Goal: Obtain resource: Download file/media

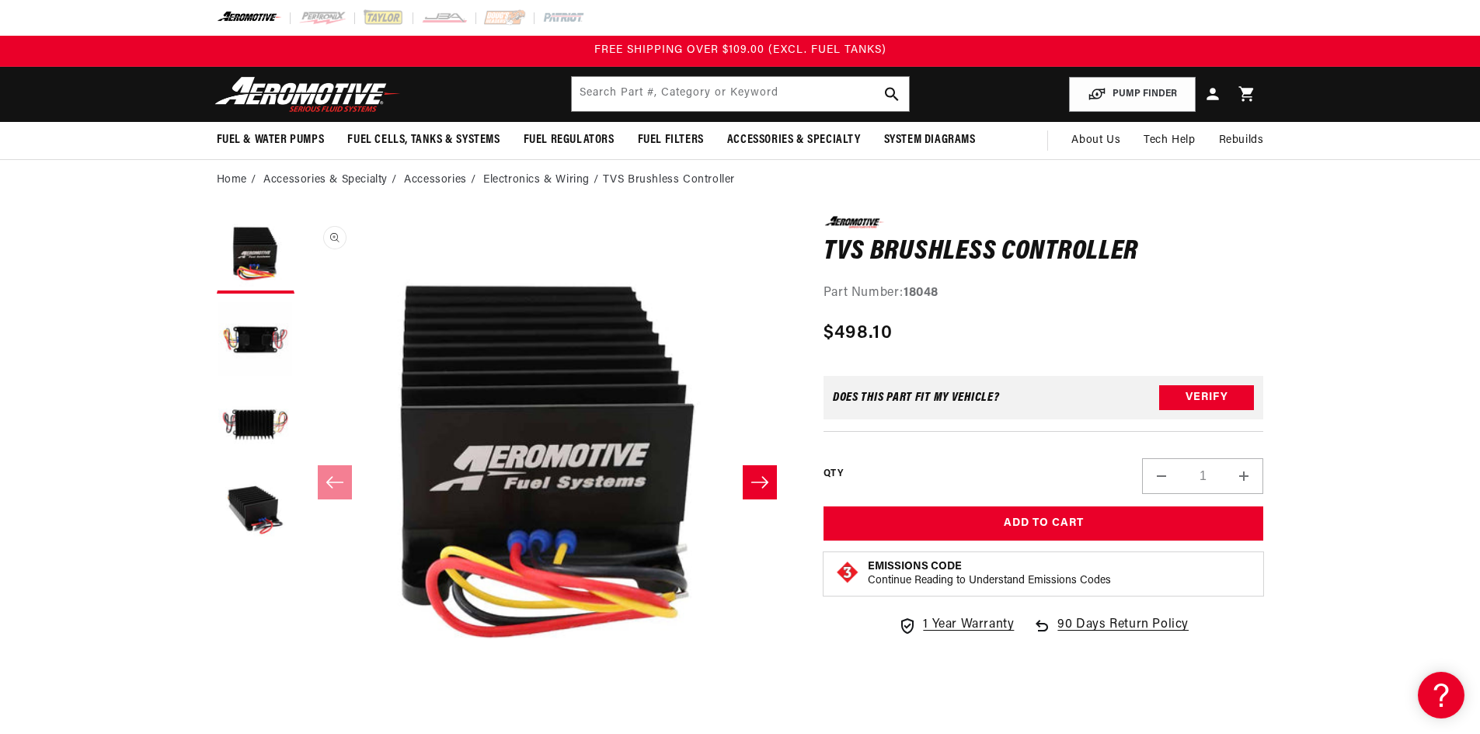
scroll to position [1, 0]
click at [252, 399] on button "Load image 3 in gallery view" at bounding box center [256, 426] width 78 height 78
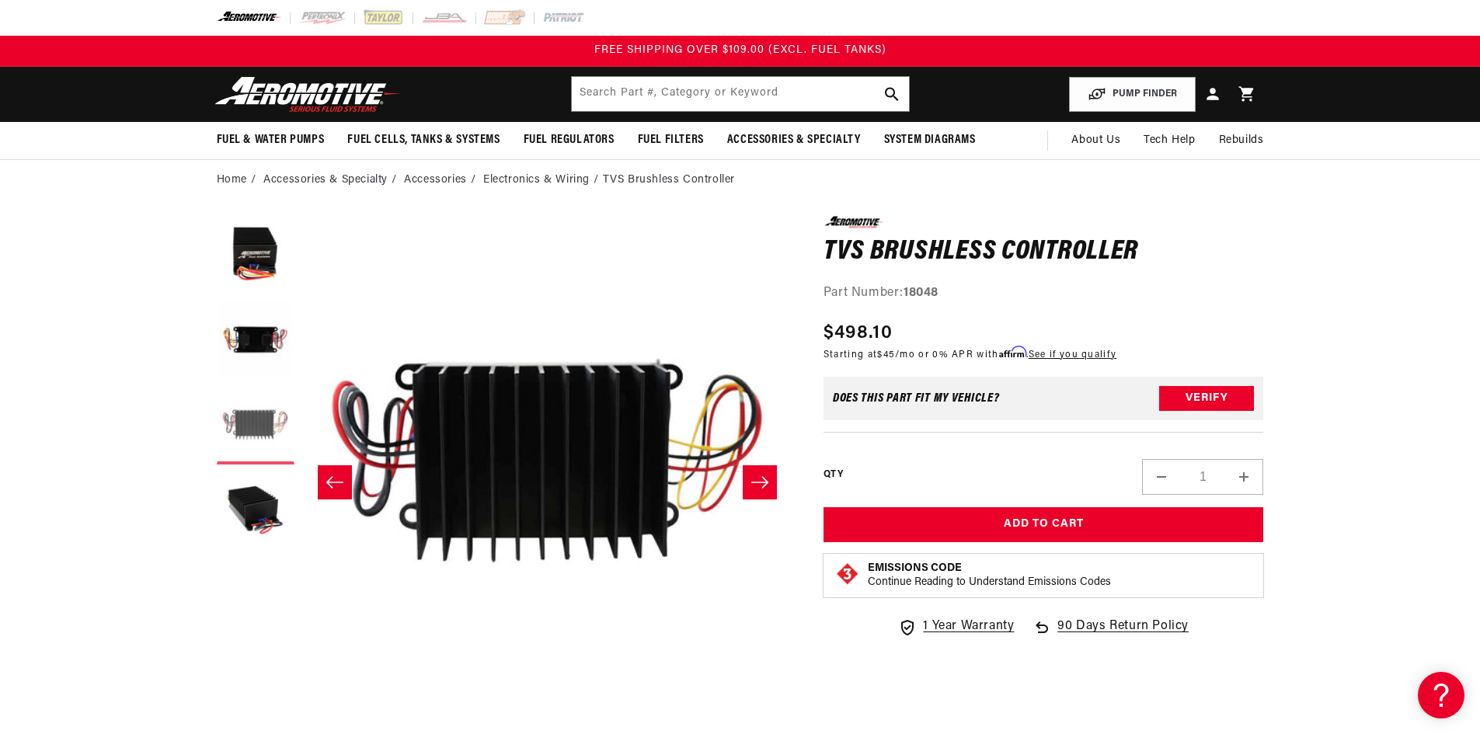
scroll to position [621, 0]
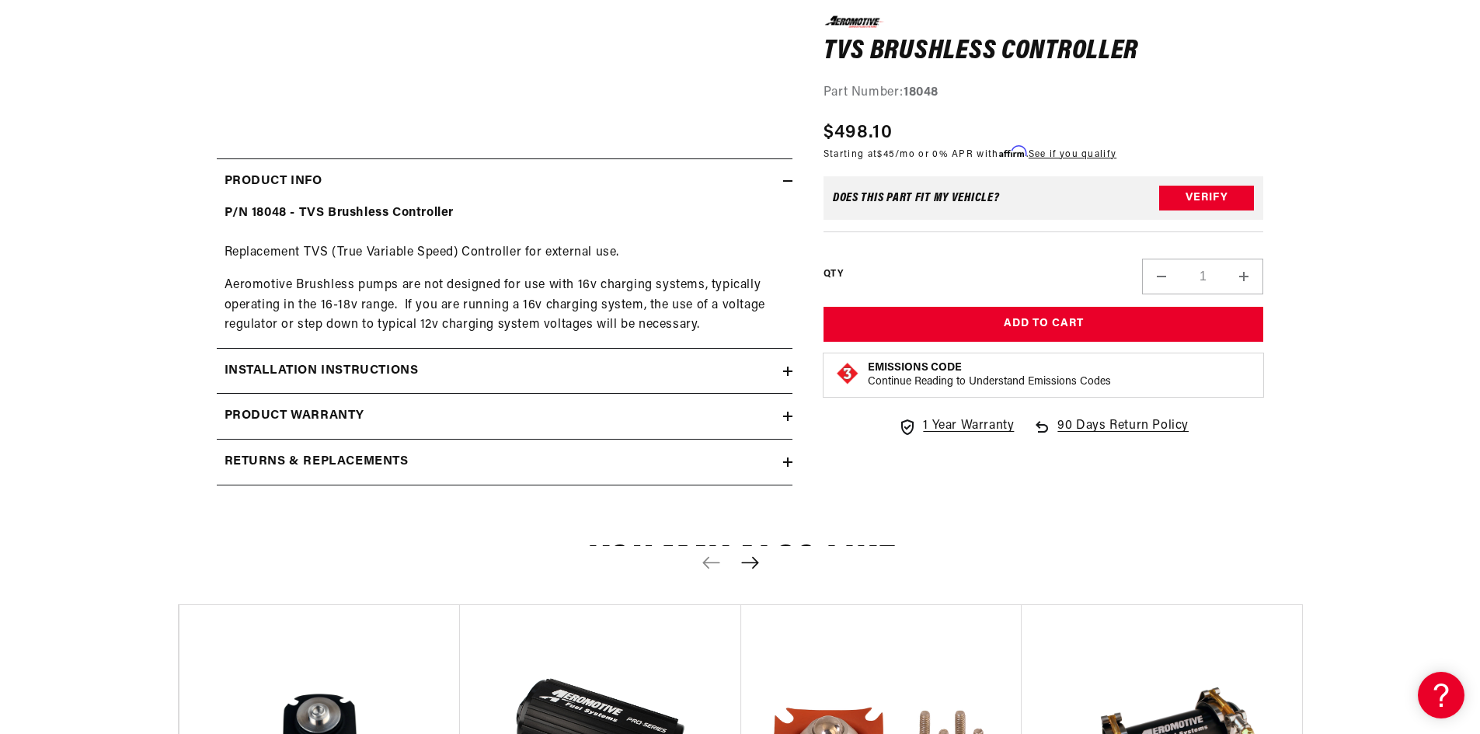
click at [332, 371] on h2 "Installation Instructions" at bounding box center [321, 371] width 194 height 20
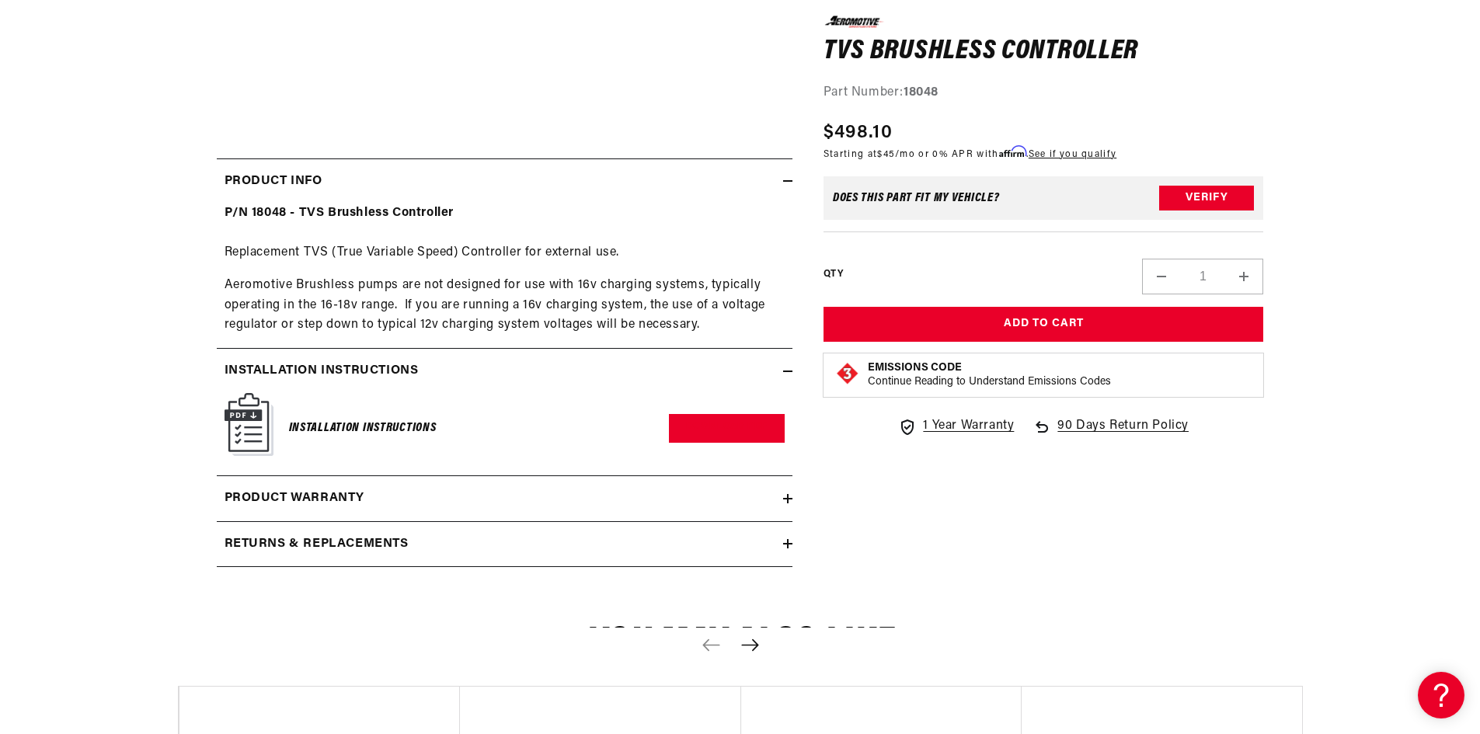
click at [377, 437] on h6 "Installation Instructions" at bounding box center [363, 428] width 148 height 21
click at [379, 430] on h6 "Installation Instructions" at bounding box center [363, 428] width 148 height 21
click at [270, 426] on img at bounding box center [248, 424] width 49 height 63
click at [228, 433] on img at bounding box center [248, 424] width 49 height 63
click at [698, 422] on link "Download PDF" at bounding box center [727, 428] width 116 height 29
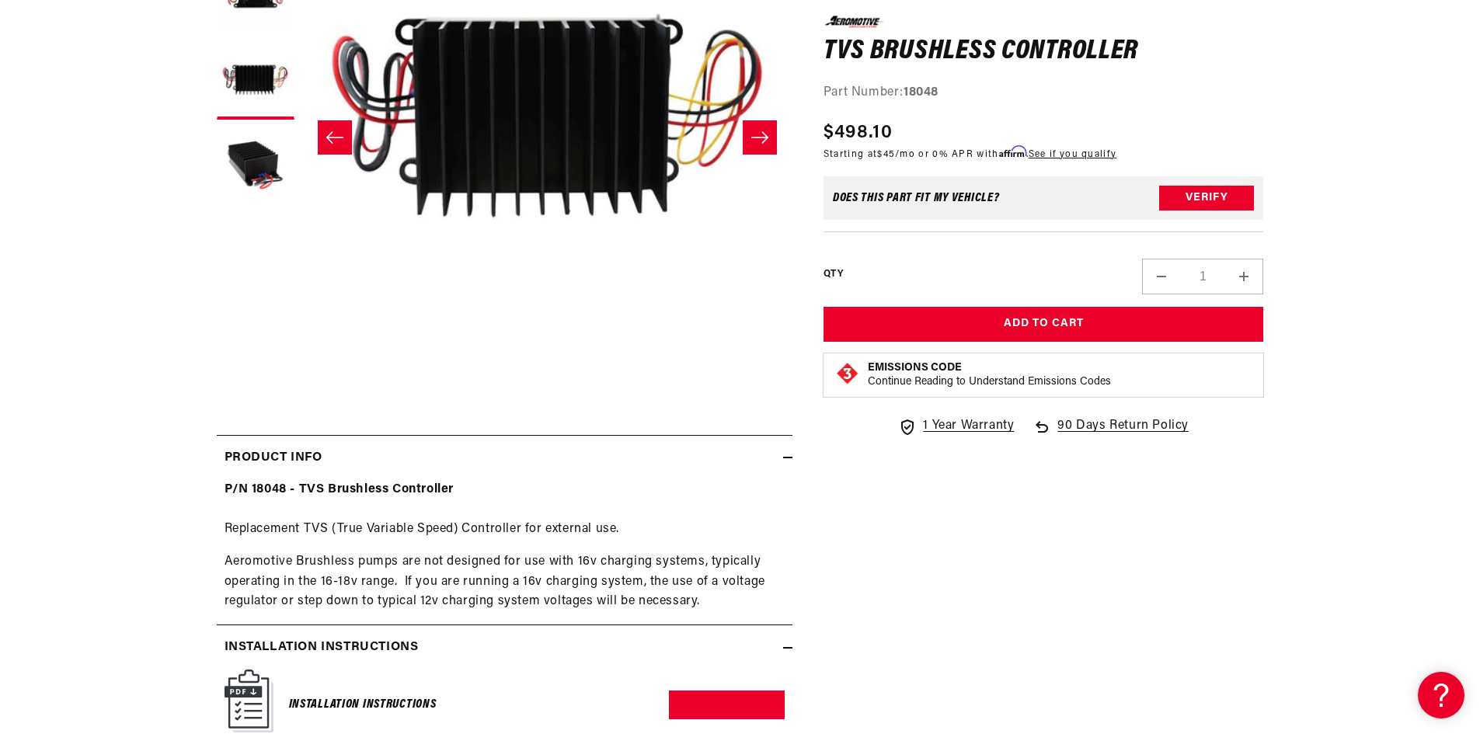
scroll to position [0, 0]
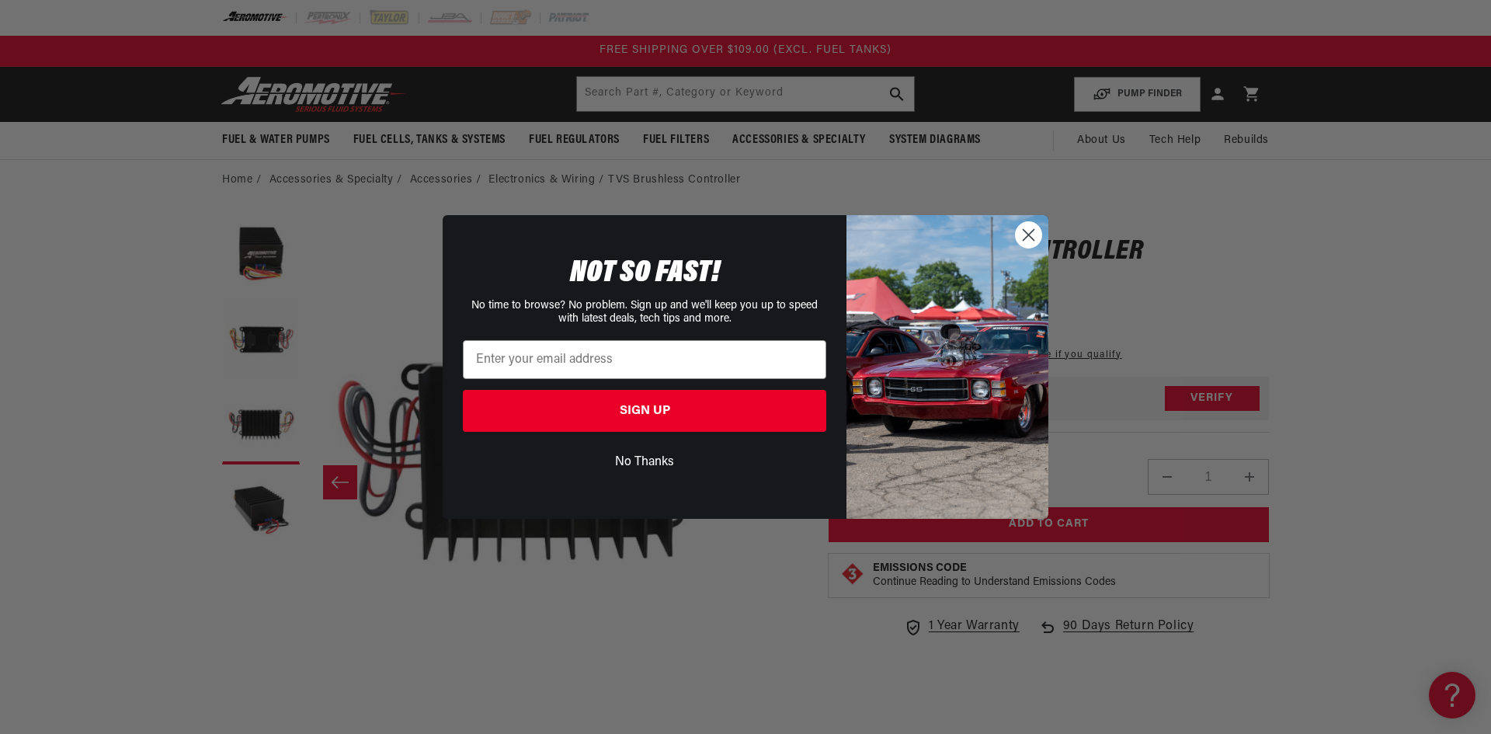
click at [1010, 235] on img "POPUP Form" at bounding box center [948, 366] width 202 height 303
click at [1016, 235] on circle "Close dialog" at bounding box center [1029, 235] width 26 height 26
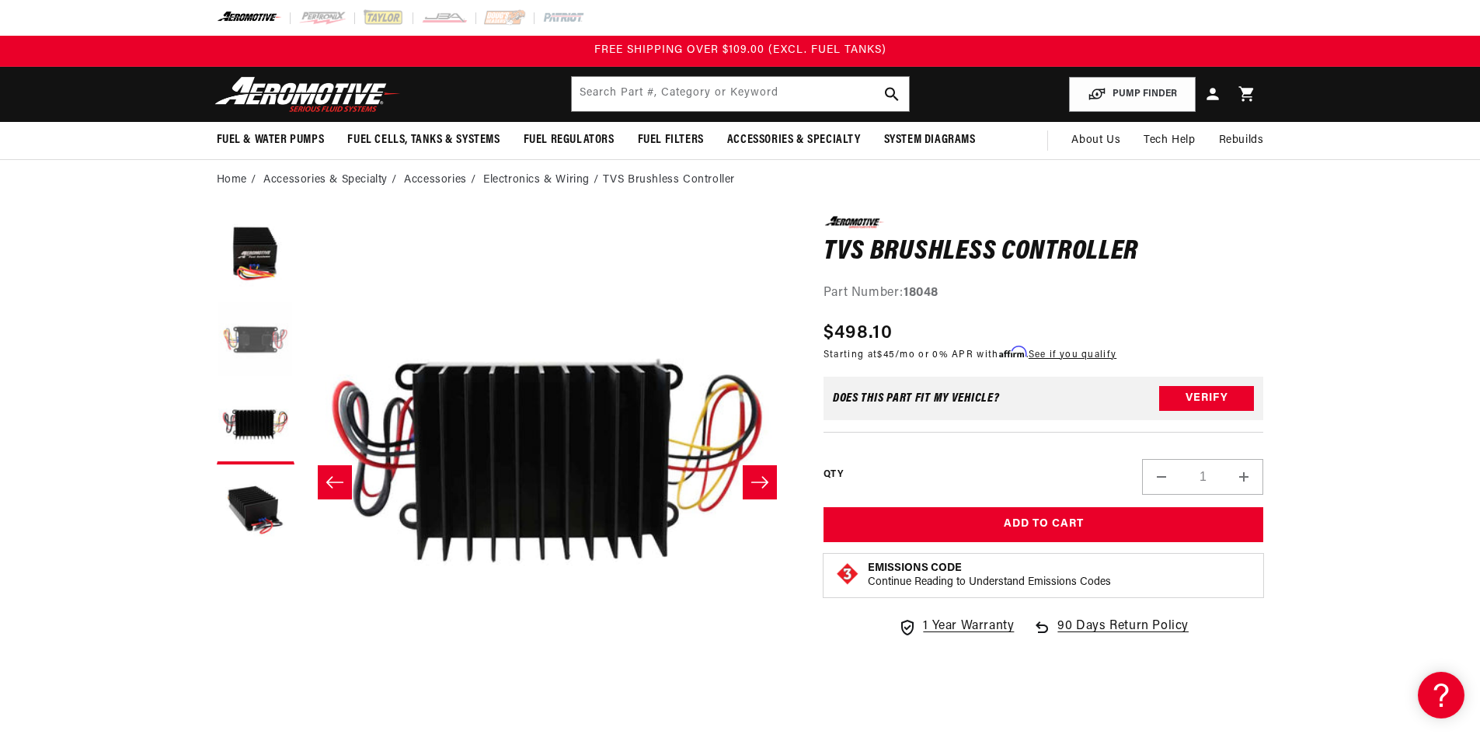
click at [257, 347] on button "Load image 2 in gallery view" at bounding box center [256, 340] width 78 height 78
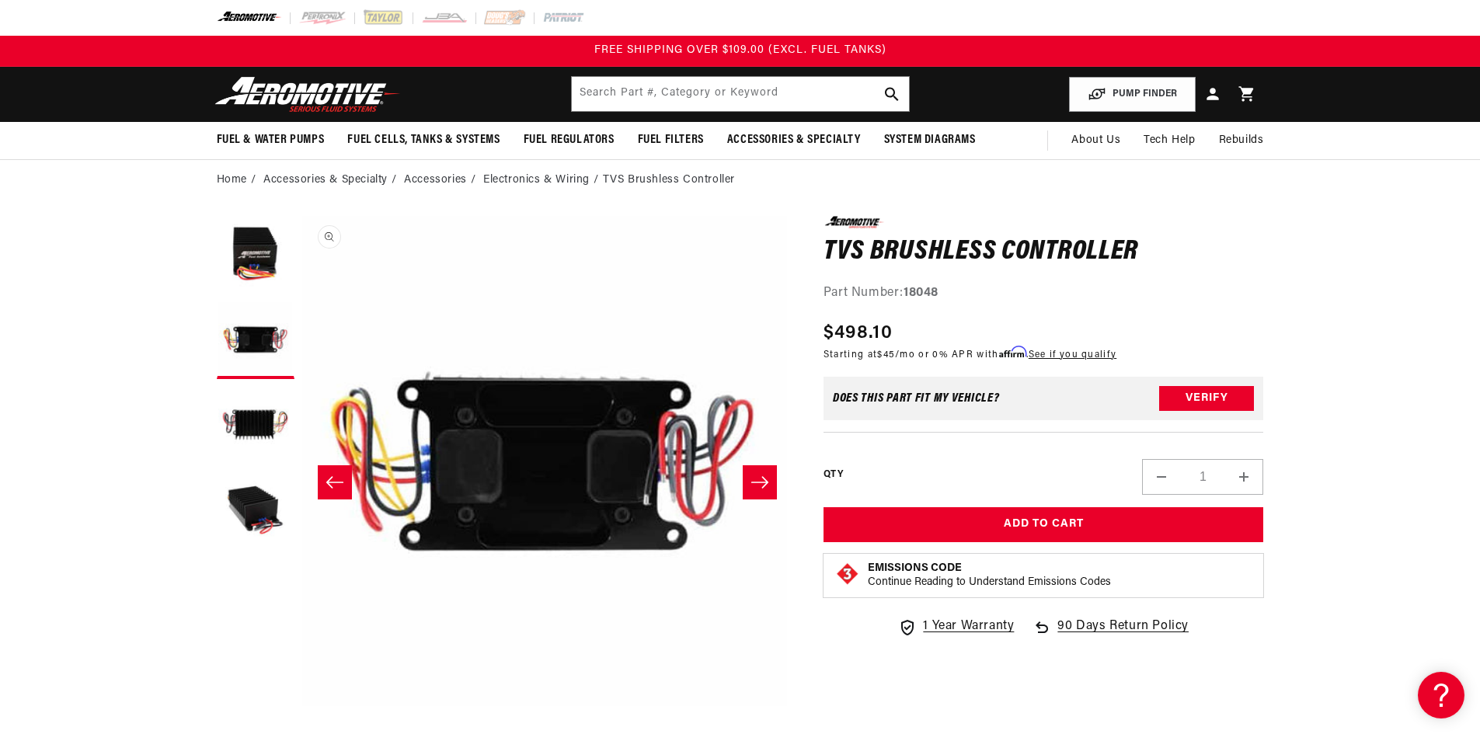
scroll to position [1, 490]
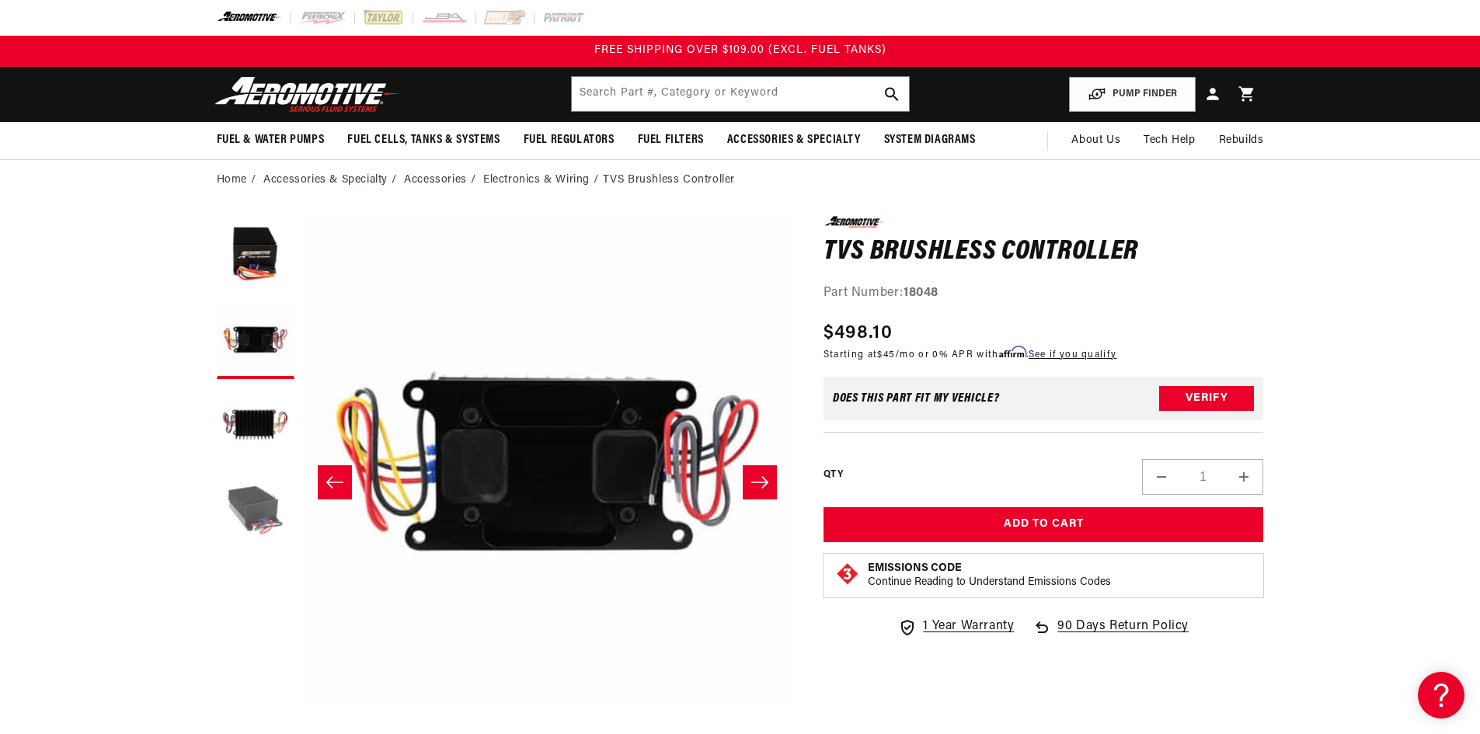
click at [249, 510] on button "Load image 4 in gallery view" at bounding box center [256, 511] width 78 height 78
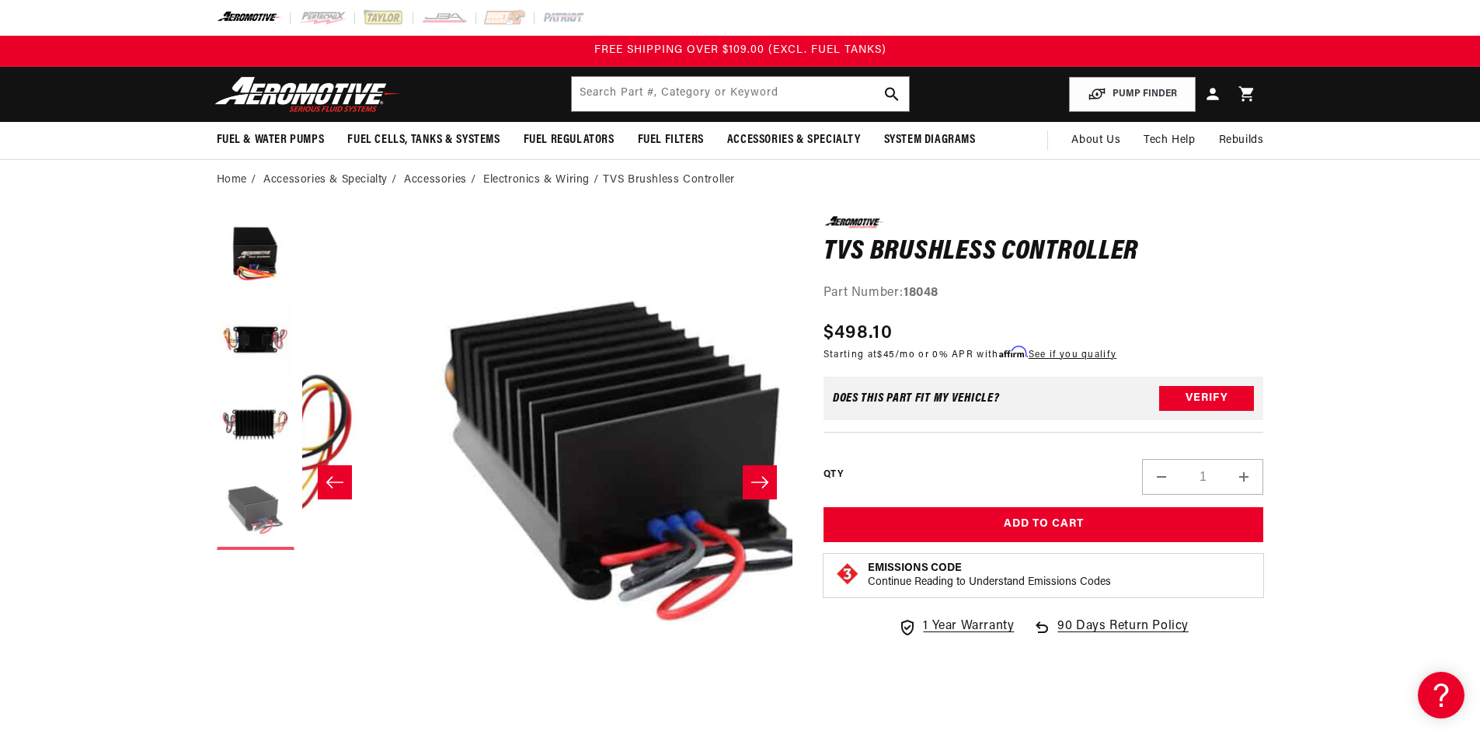
scroll to position [1, 1471]
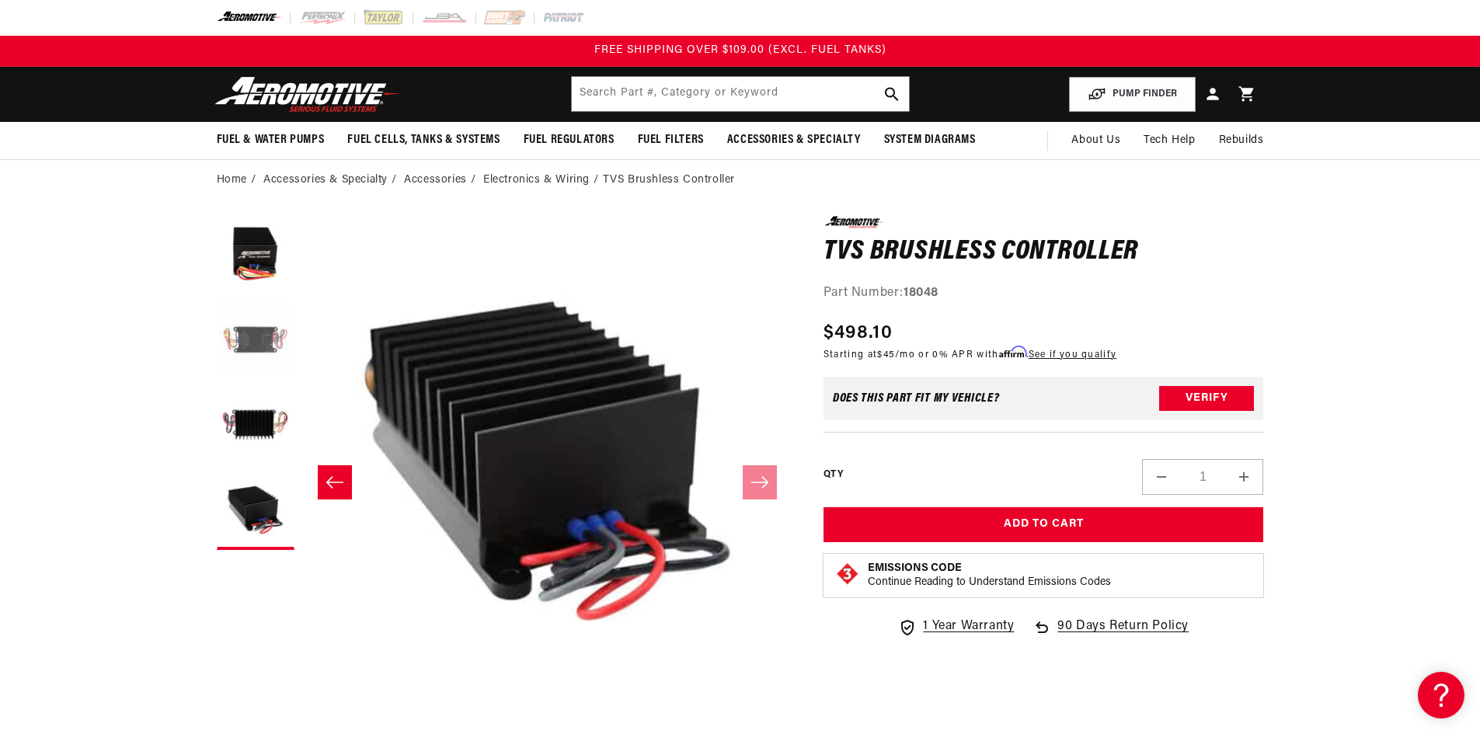
click at [277, 332] on button "Load image 2 in gallery view" at bounding box center [256, 340] width 78 height 78
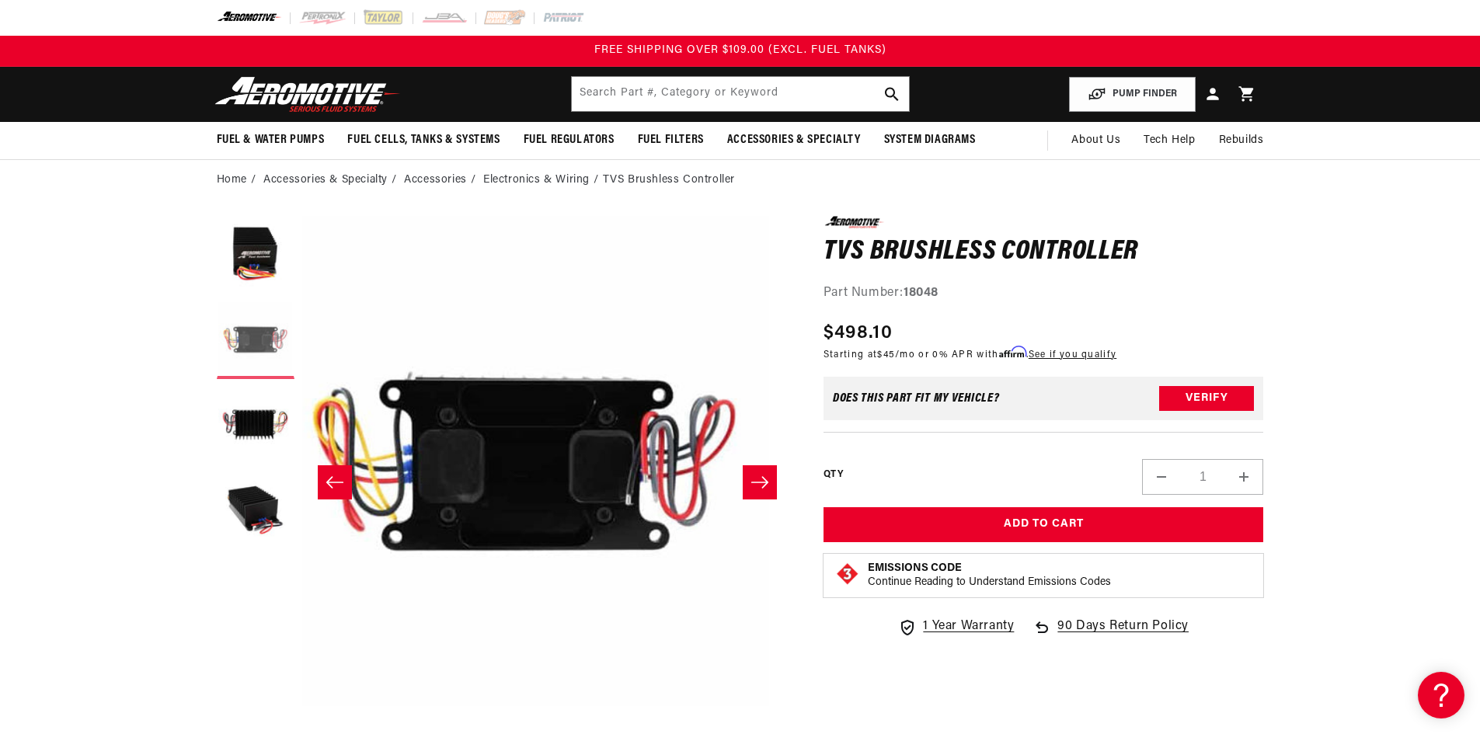
scroll to position [1, 490]
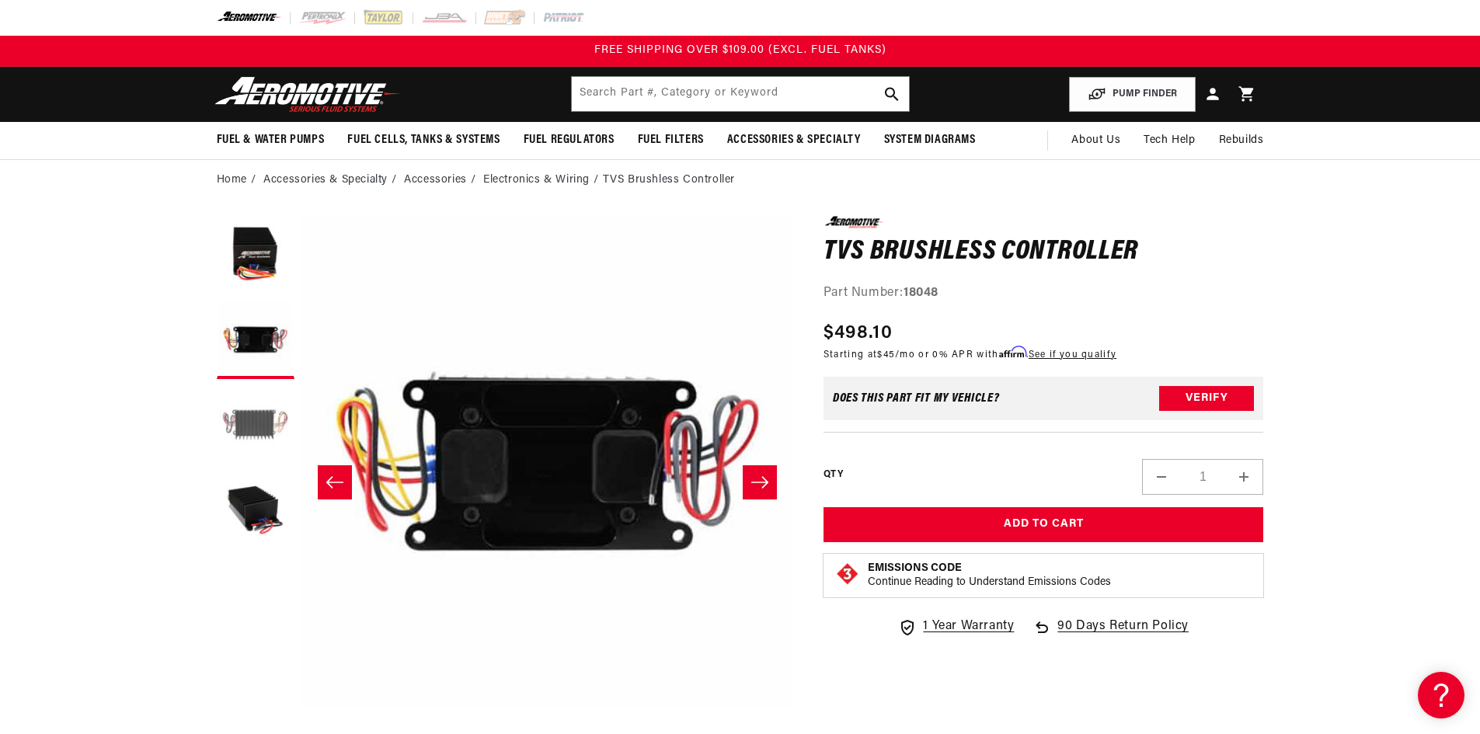
click at [264, 416] on button "Load image 3 in gallery view" at bounding box center [256, 426] width 78 height 78
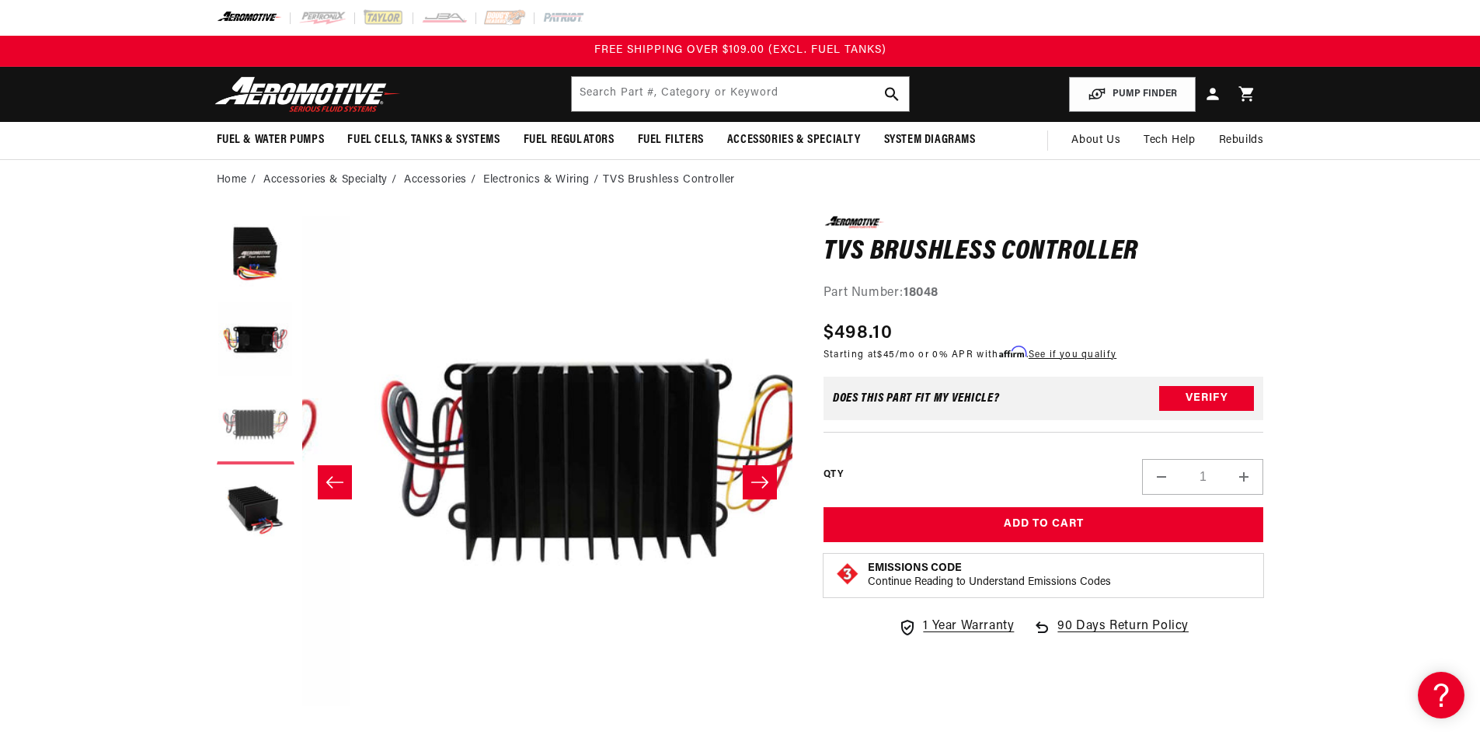
scroll to position [1, 981]
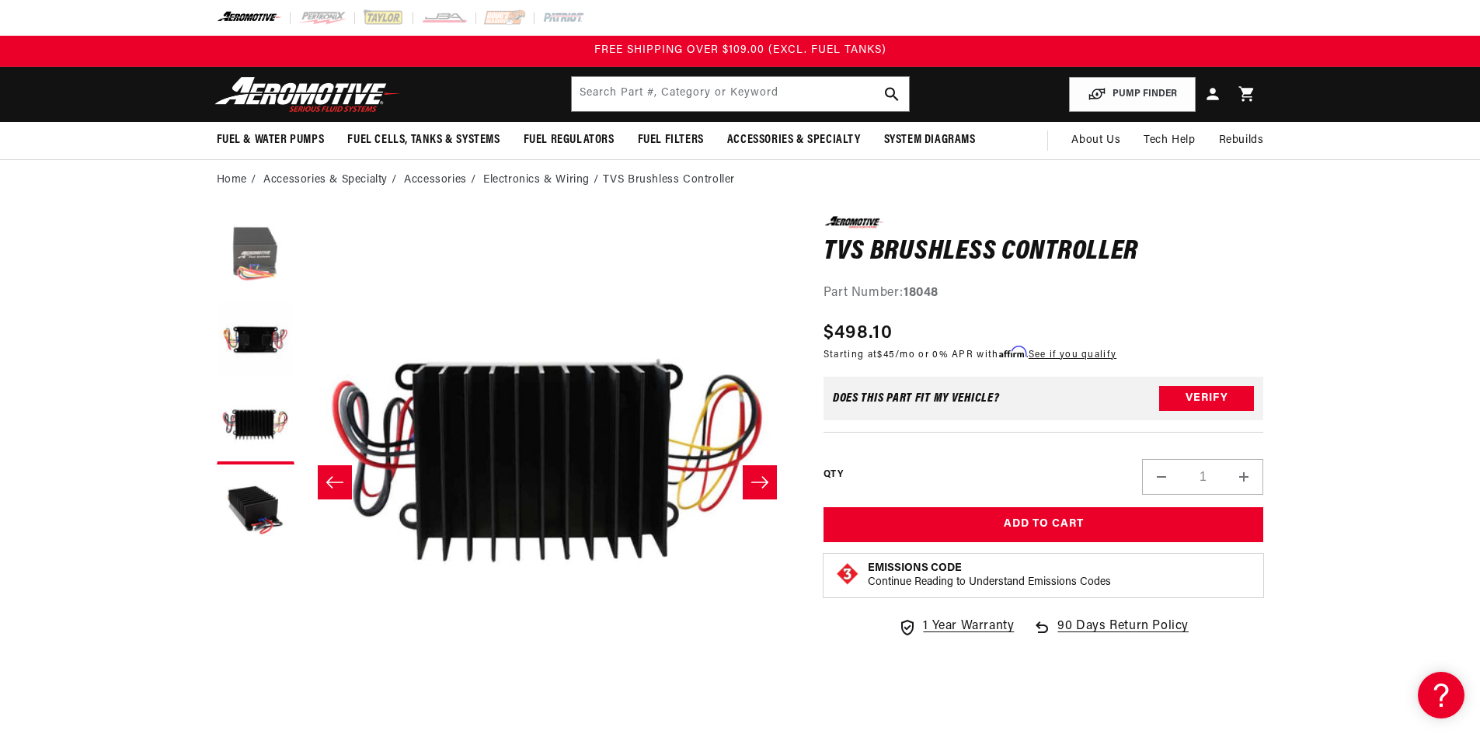
click at [253, 259] on button "Load image 1 in gallery view" at bounding box center [256, 255] width 78 height 78
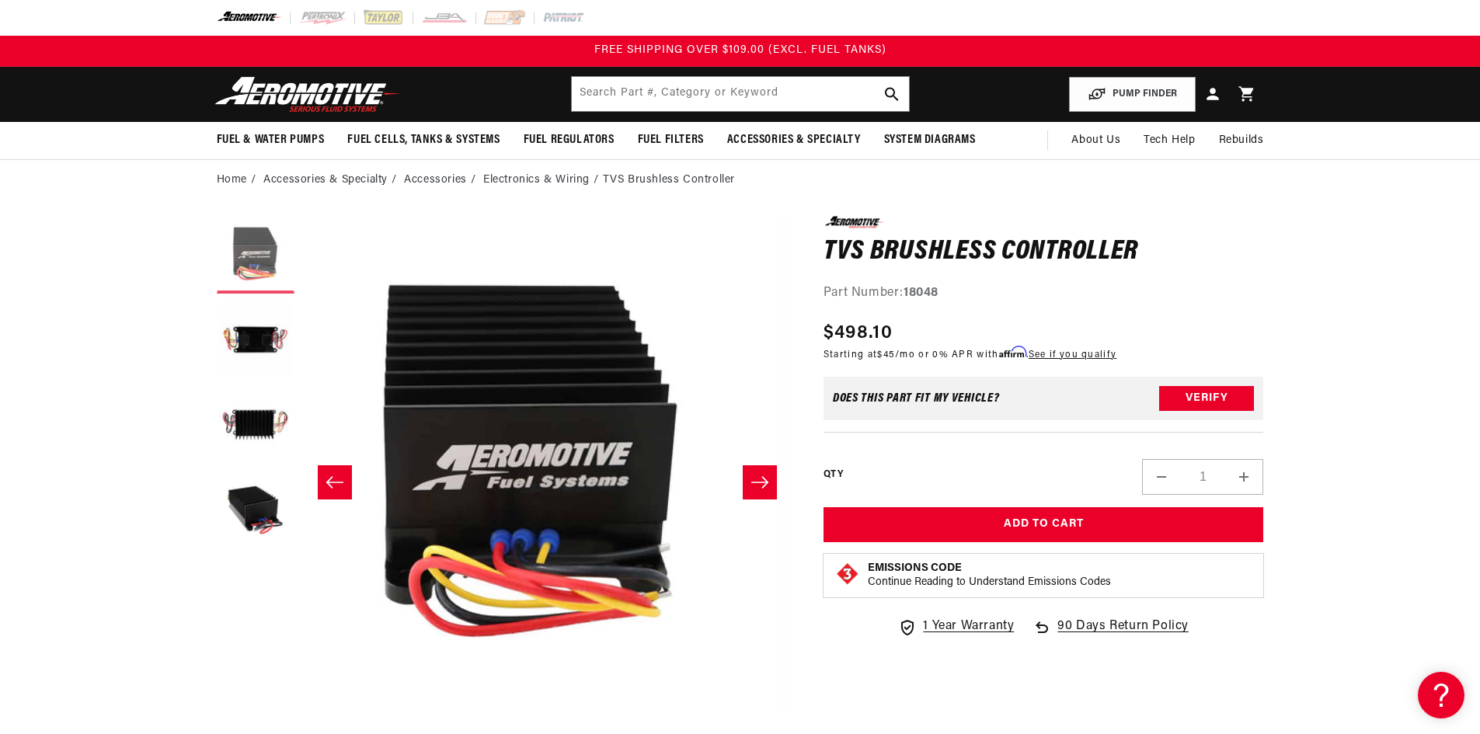
scroll to position [1, 0]
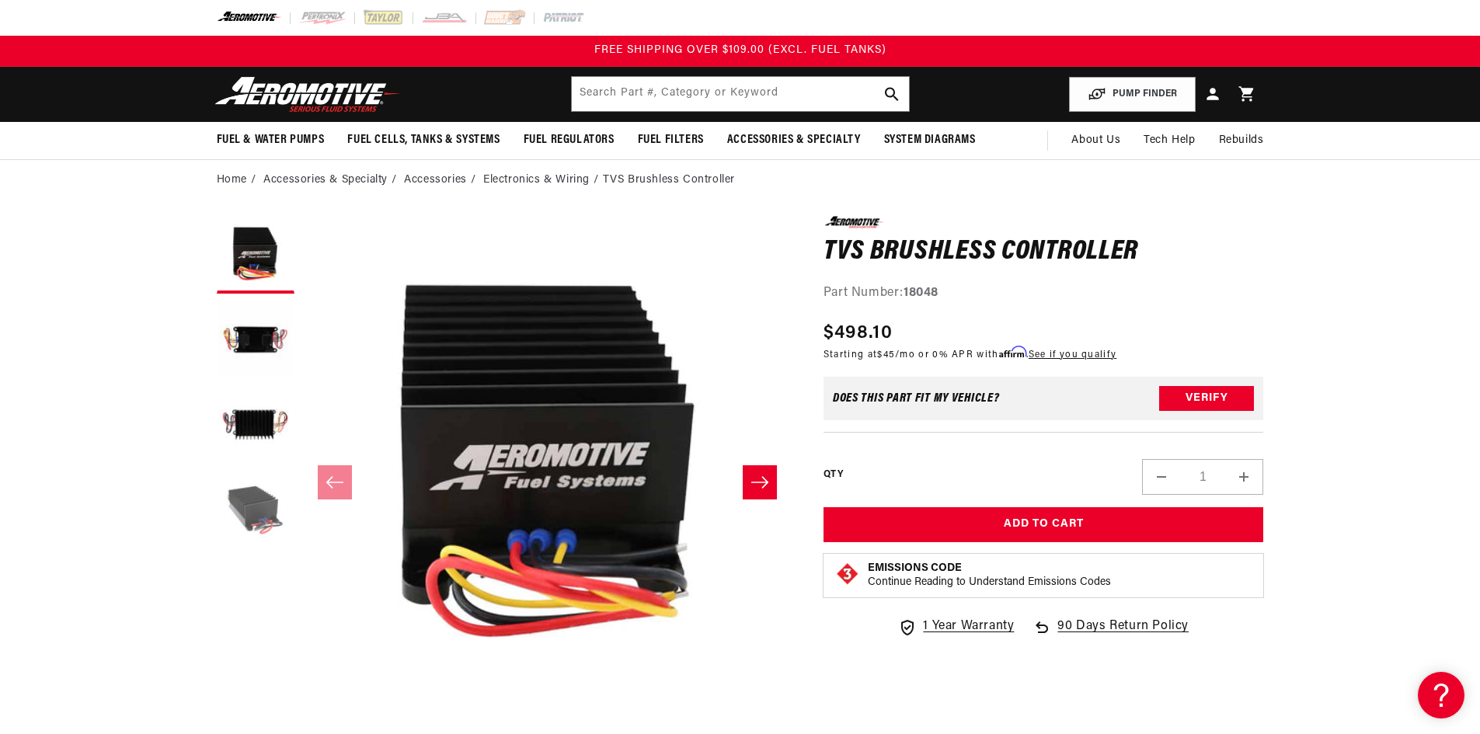
click at [259, 509] on button "Load image 4 in gallery view" at bounding box center [256, 511] width 78 height 78
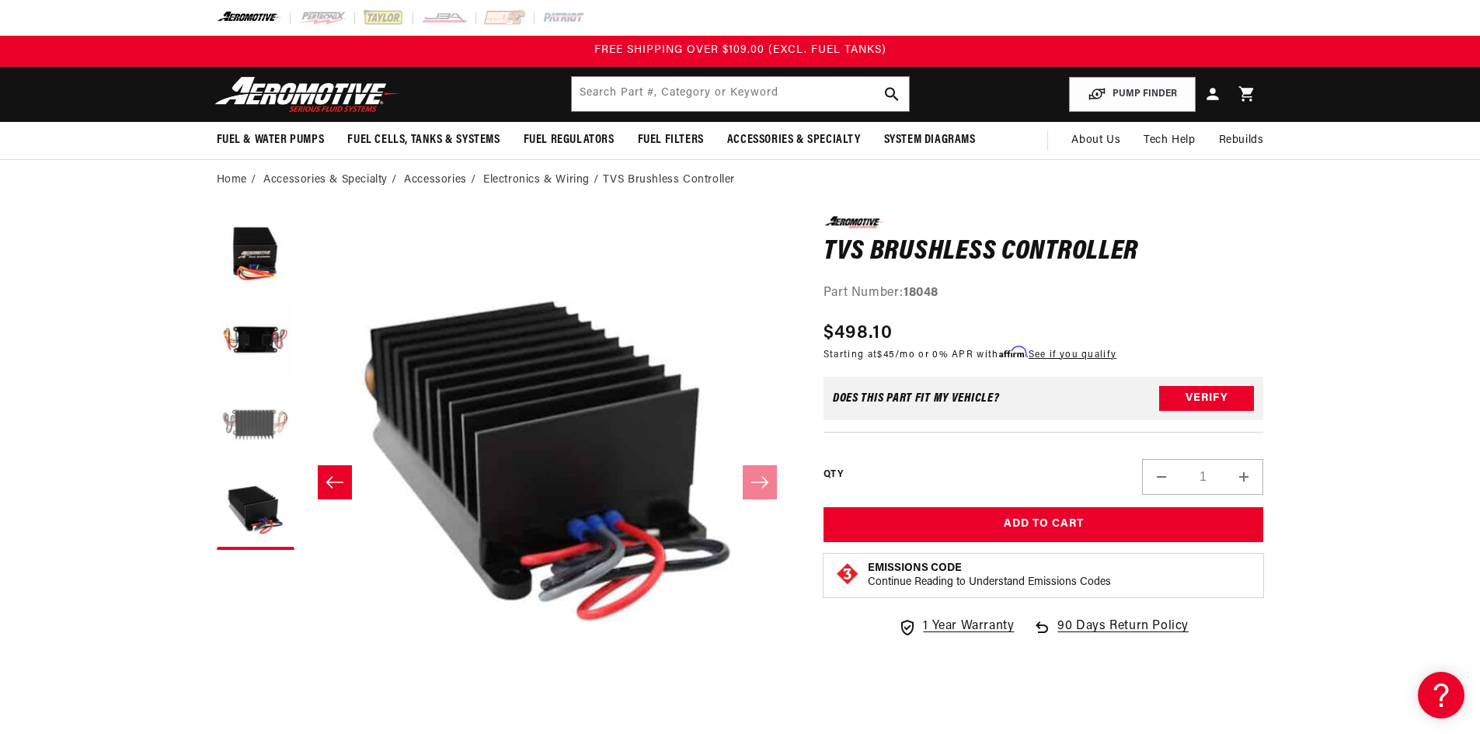
click at [276, 433] on button "Load image 3 in gallery view" at bounding box center [256, 426] width 78 height 78
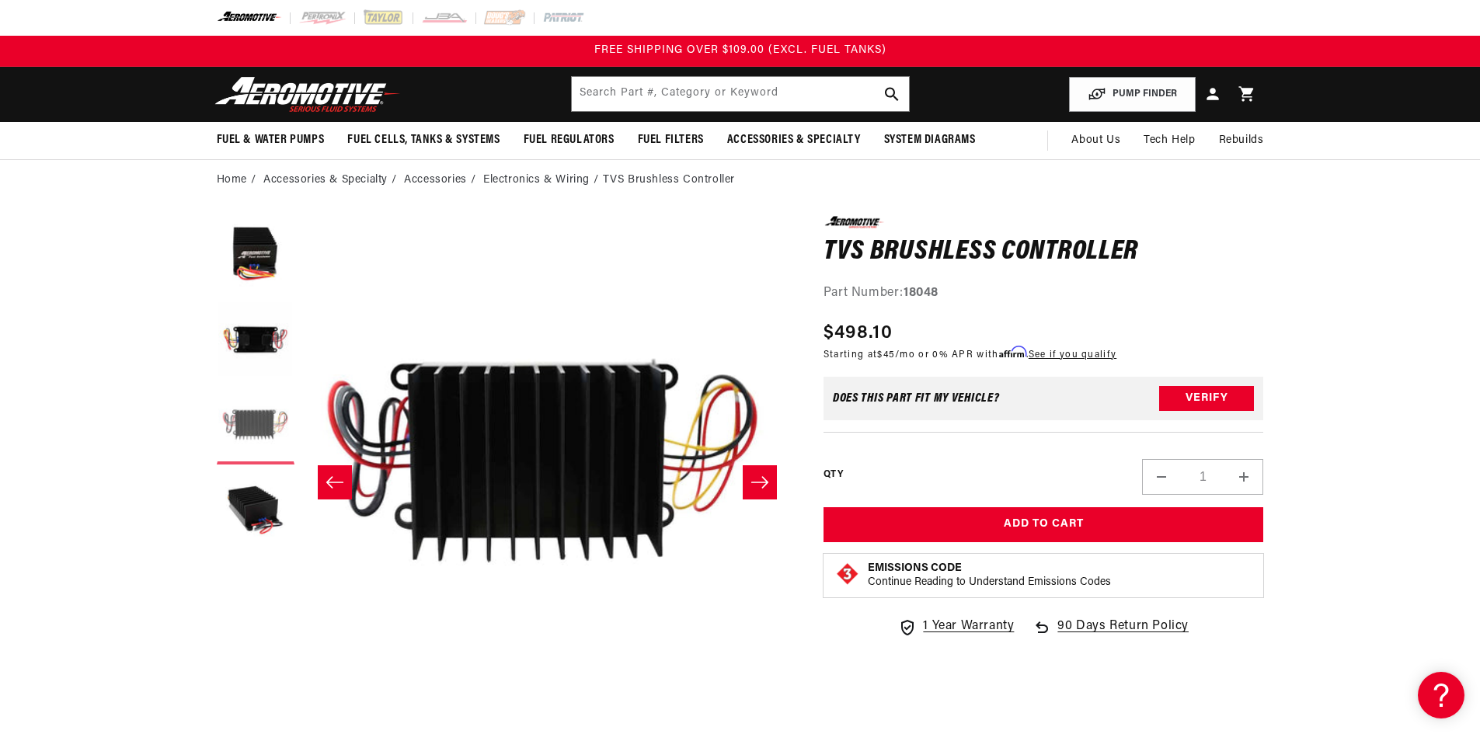
scroll to position [1, 981]
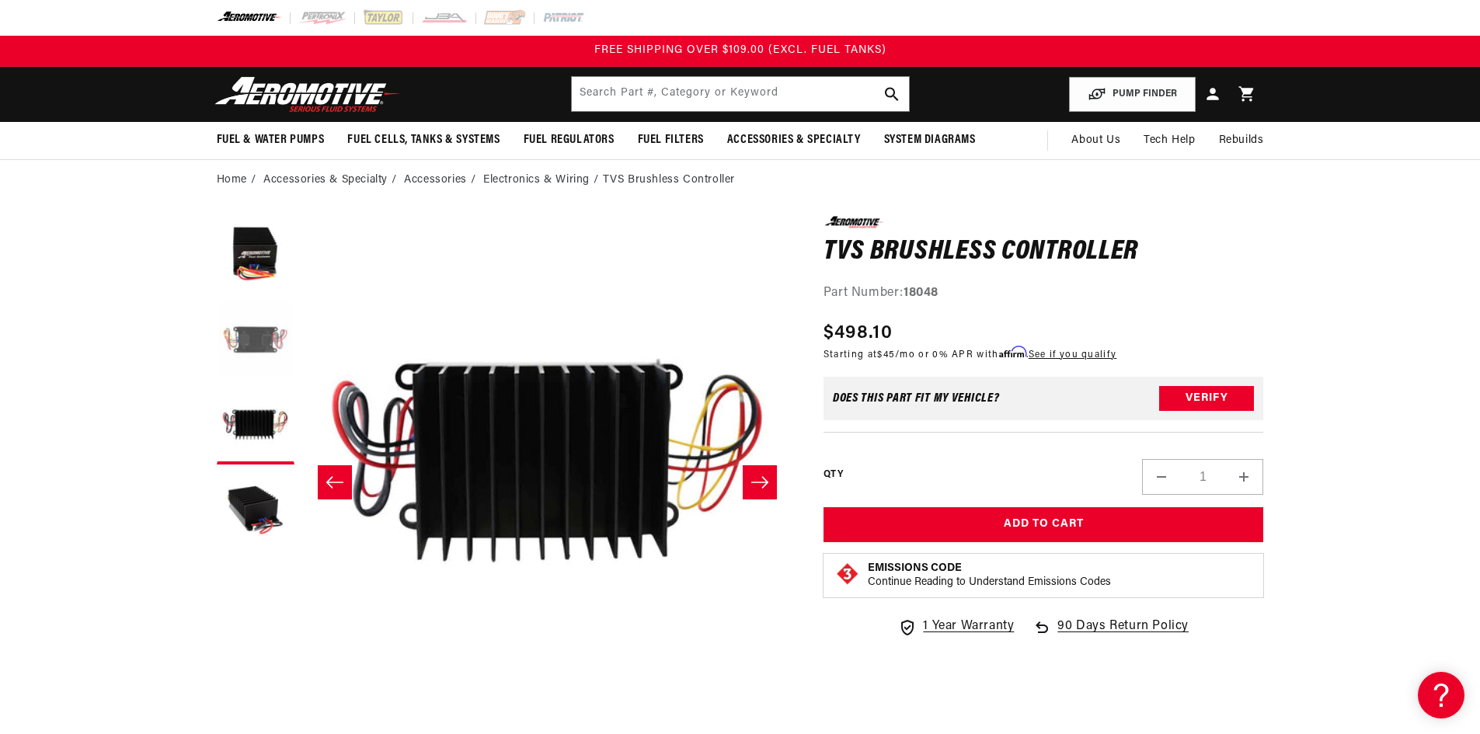
click at [269, 353] on button "Load image 2 in gallery view" at bounding box center [256, 340] width 78 height 78
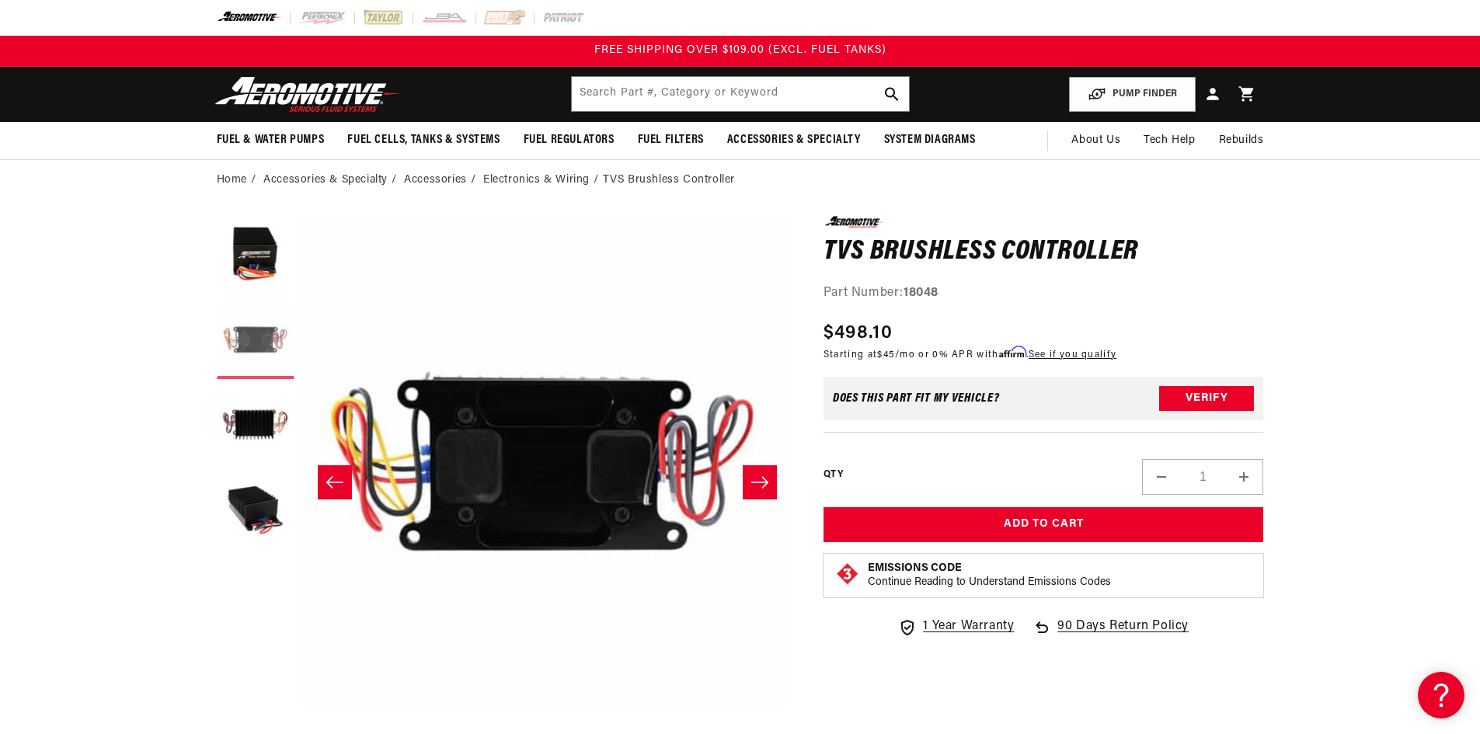
scroll to position [1, 490]
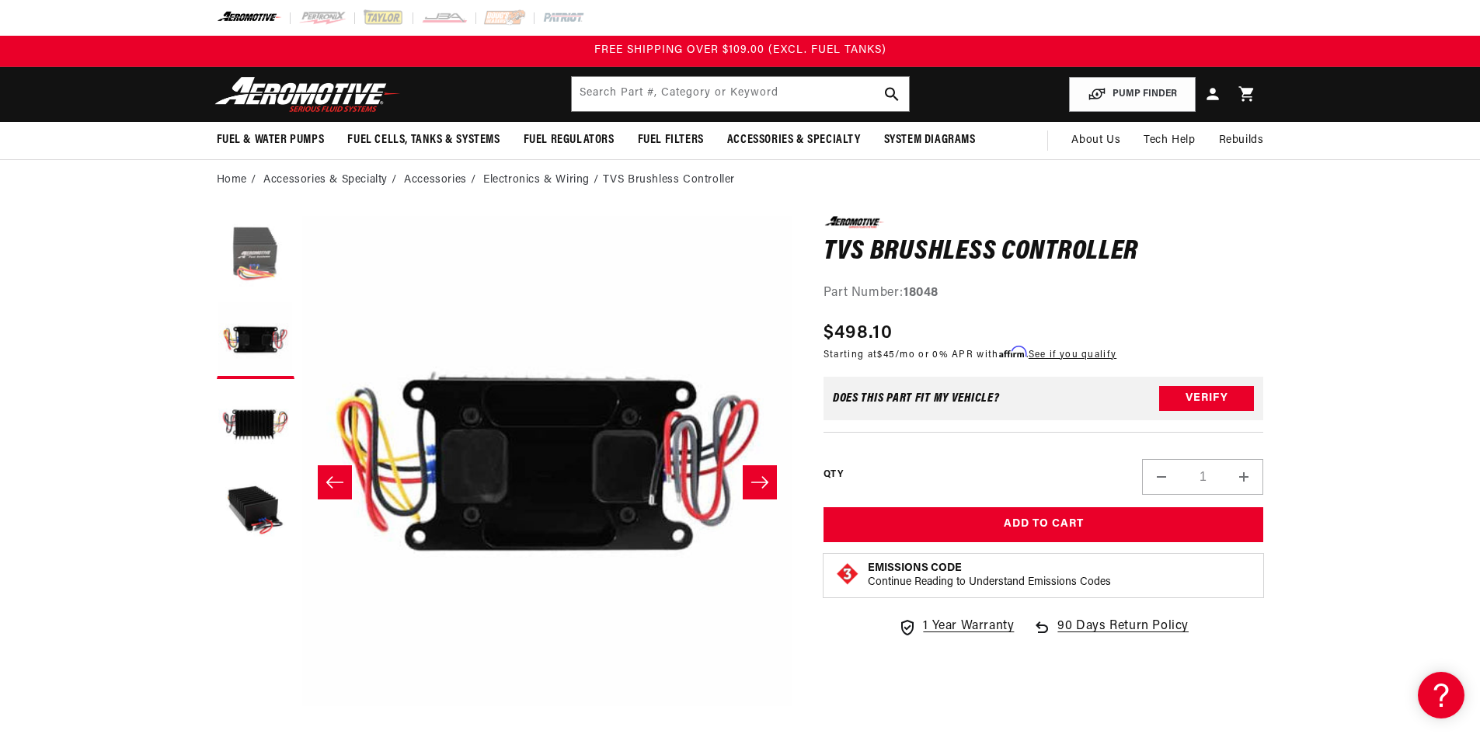
click at [276, 272] on button "Load image 1 in gallery view" at bounding box center [256, 255] width 78 height 78
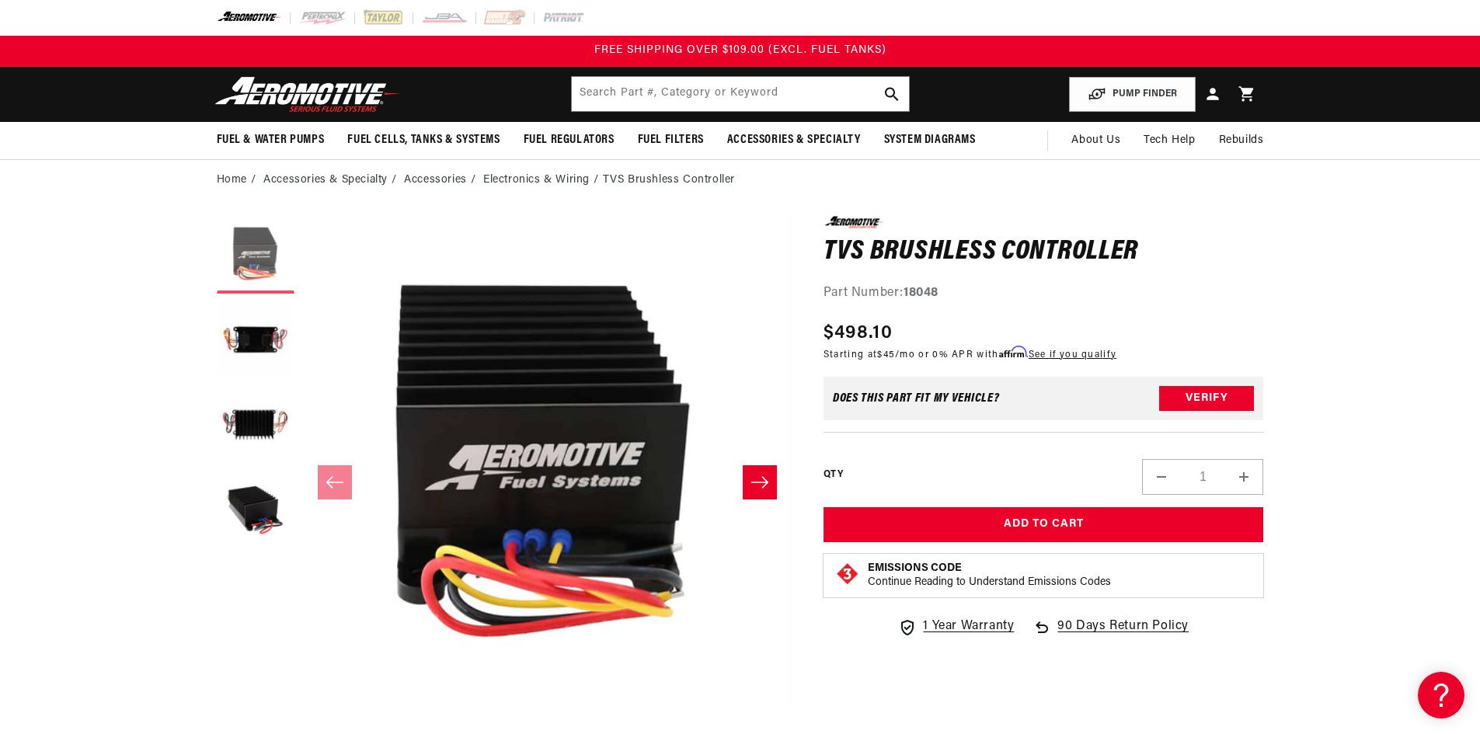
scroll to position [1, 0]
